Goal: Go to known website: Access a specific website the user already knows

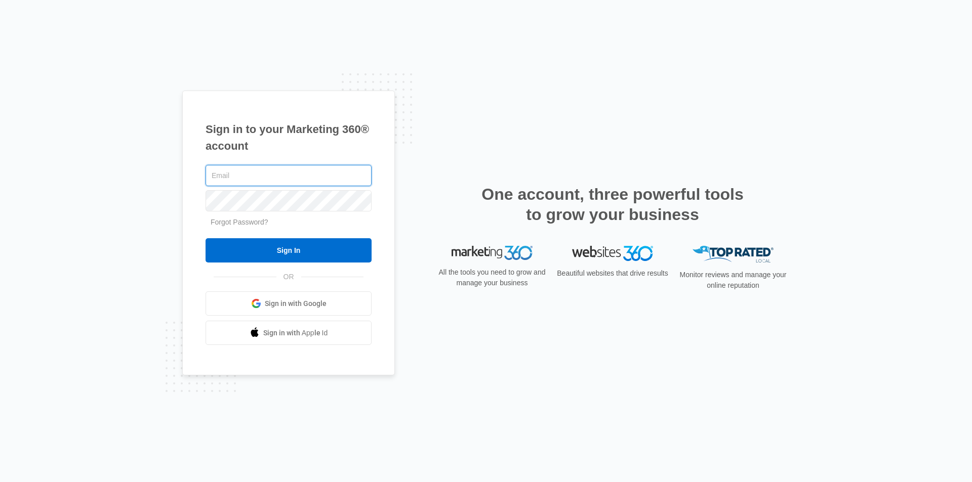
type input "[EMAIL_ADDRESS][DOMAIN_NAME]"
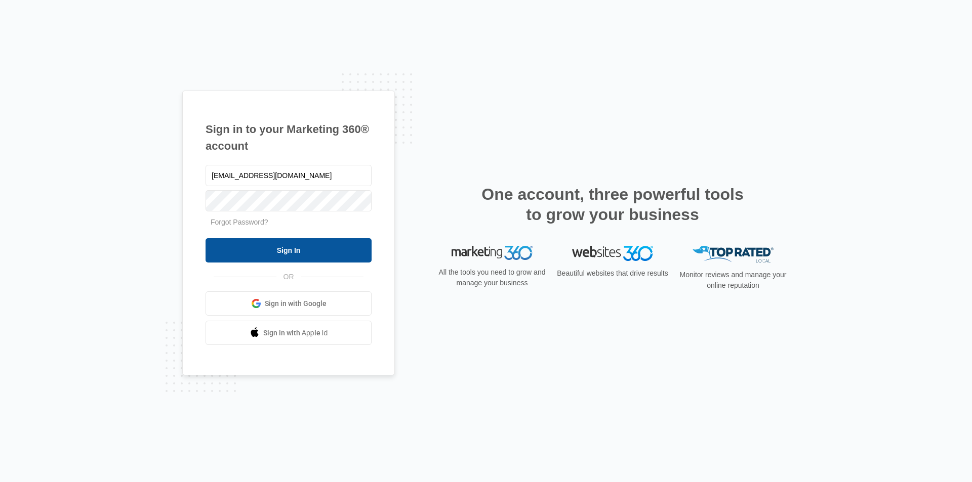
click at [284, 253] on input "Sign In" at bounding box center [289, 250] width 166 height 24
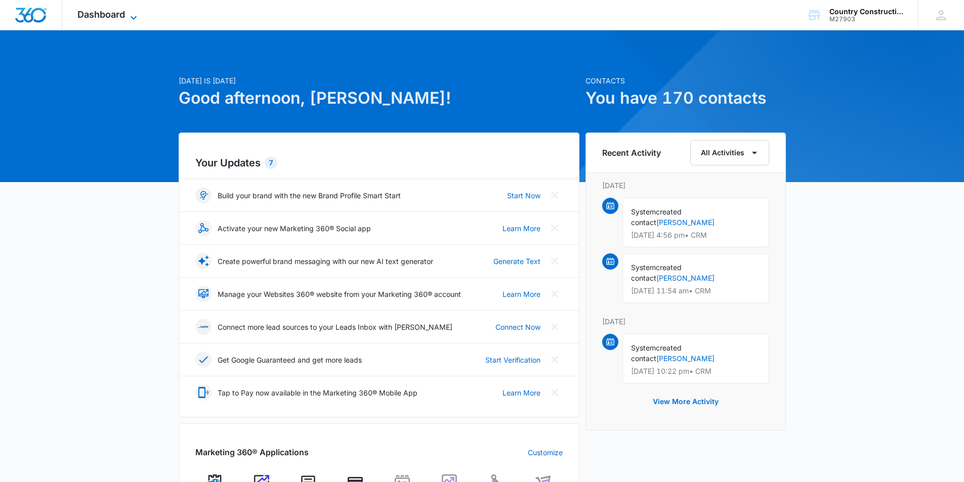
click at [133, 14] on icon at bounding box center [134, 18] width 12 height 12
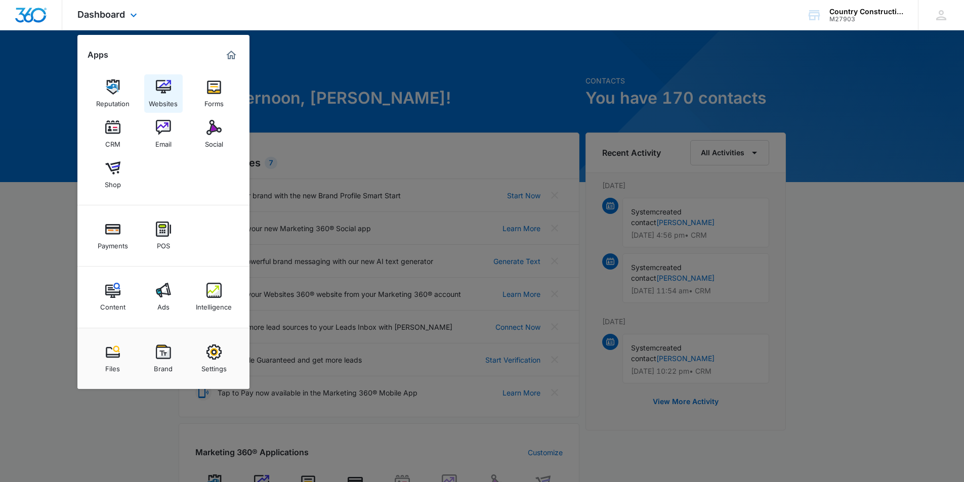
click at [158, 96] on div "Websites" at bounding box center [163, 101] width 29 height 13
